Goal: Entertainment & Leisure: Consume media (video, audio)

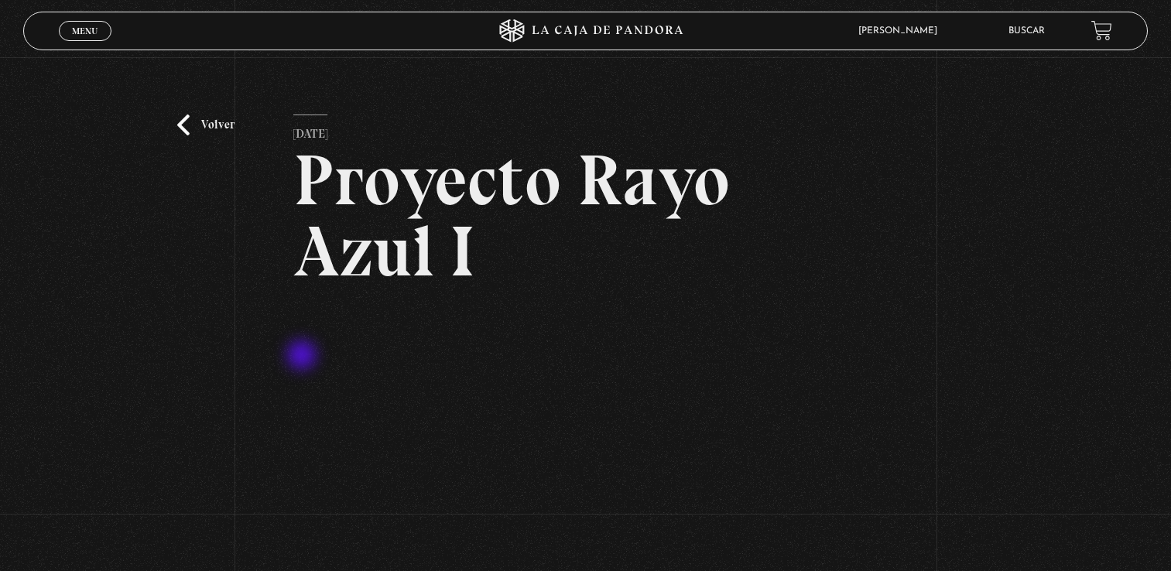
scroll to position [170, 0]
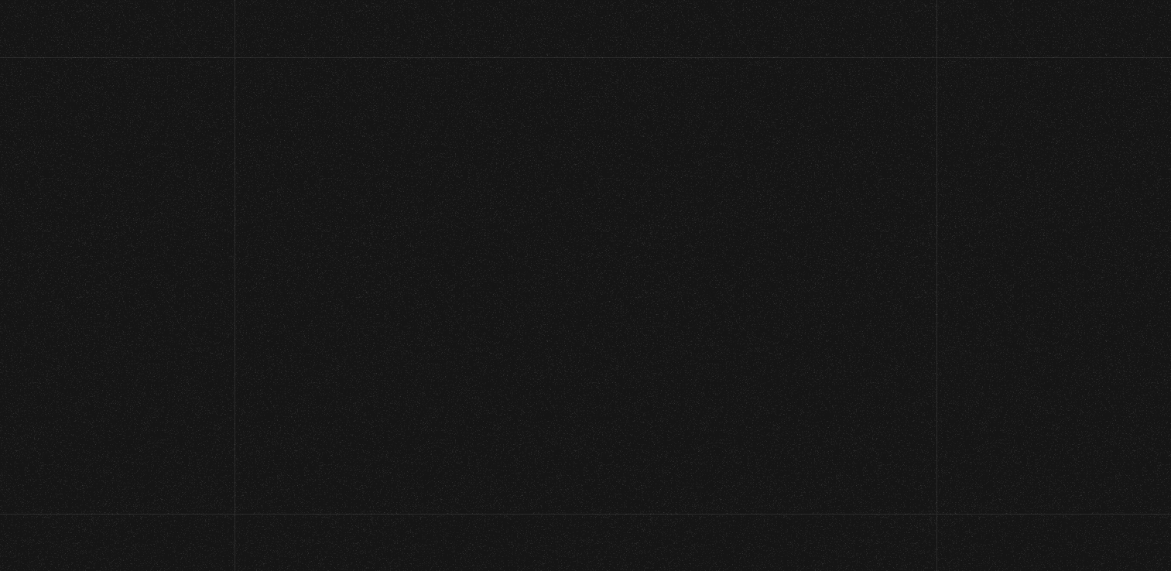
scroll to position [183, 0]
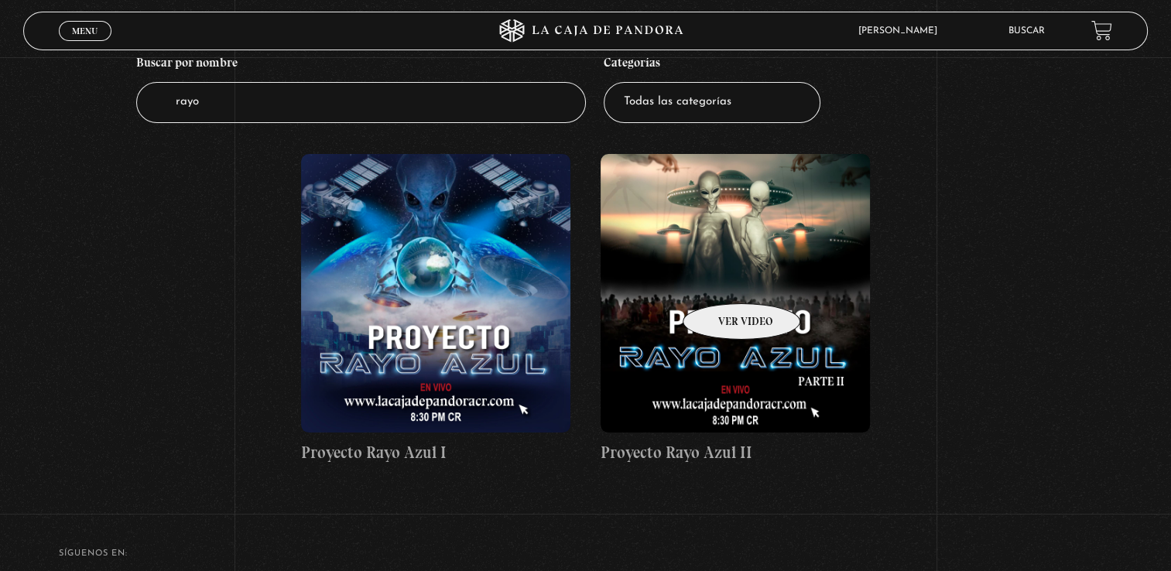
click at [721, 280] on figure at bounding box center [736, 293] width 270 height 279
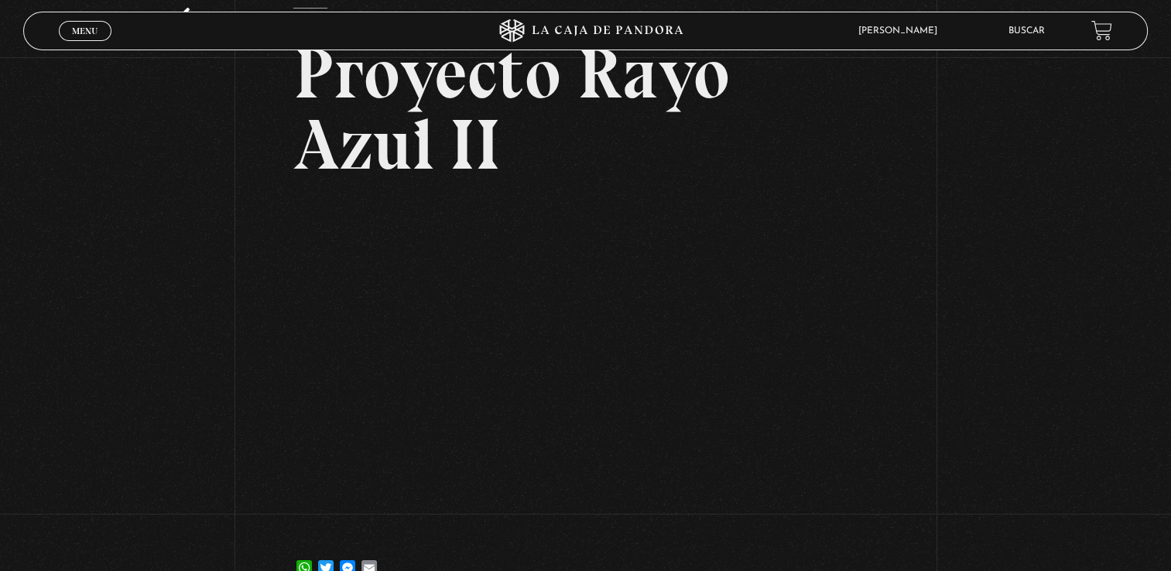
scroll to position [121, 0]
